Goal: Information Seeking & Learning: Learn about a topic

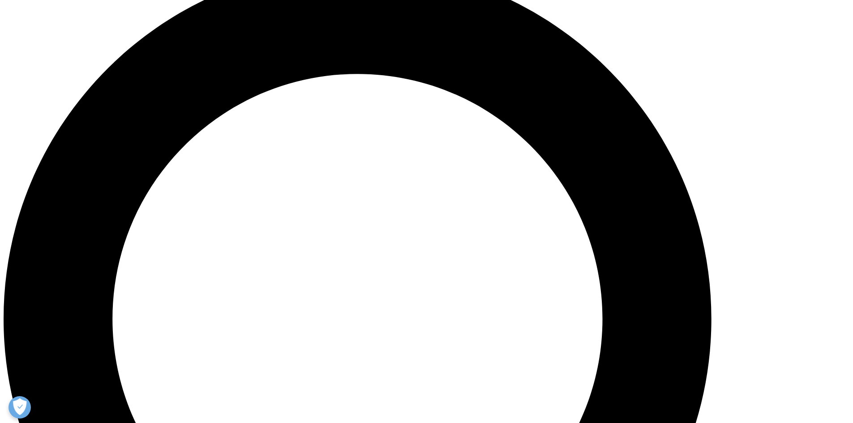
scroll to position [836, 0]
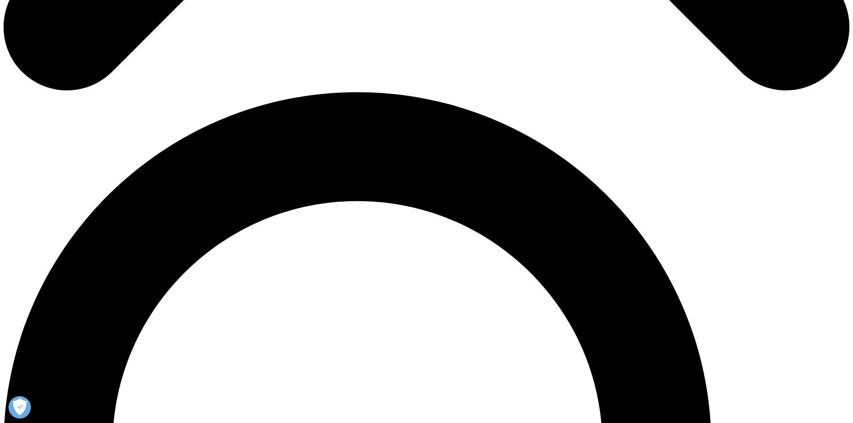
scroll to position [657, 0]
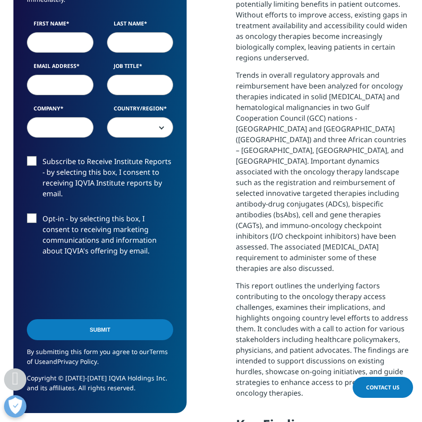
scroll to position [776, 0]
